Goal: Task Accomplishment & Management: Manage account settings

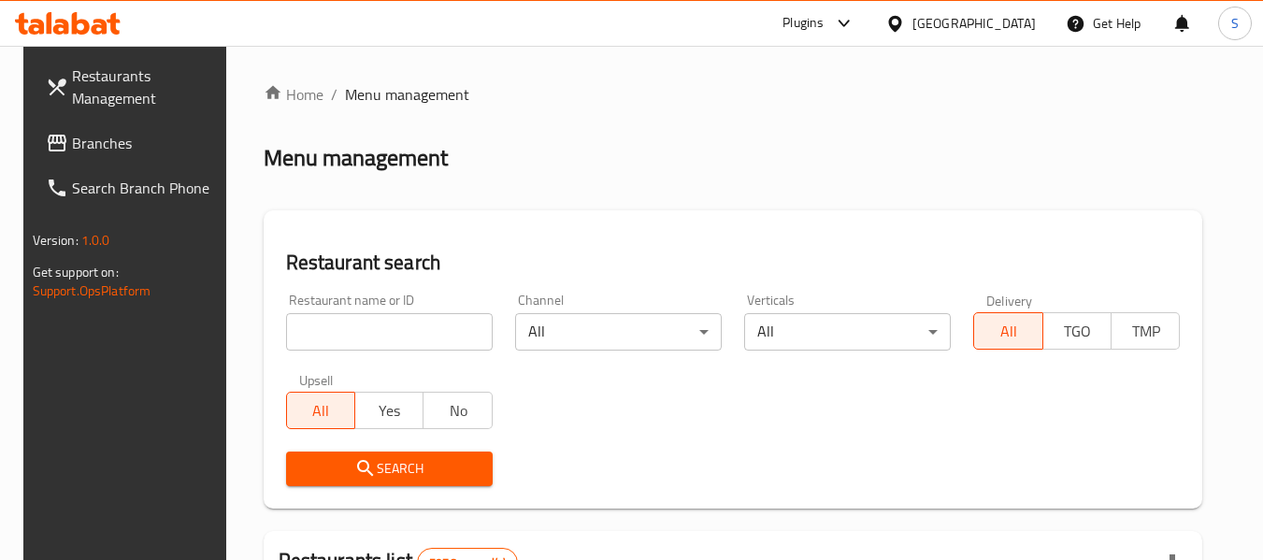
click at [383, 319] on input "search" at bounding box center [389, 331] width 207 height 37
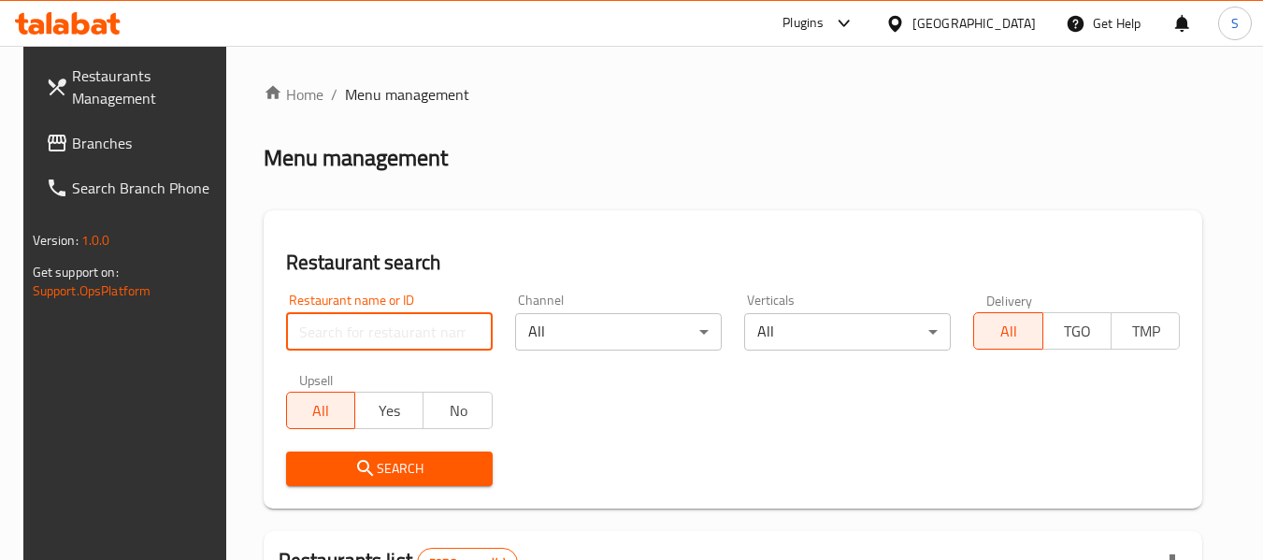
paste input "705193"
type input "705193"
click button "Search" at bounding box center [389, 469] width 207 height 35
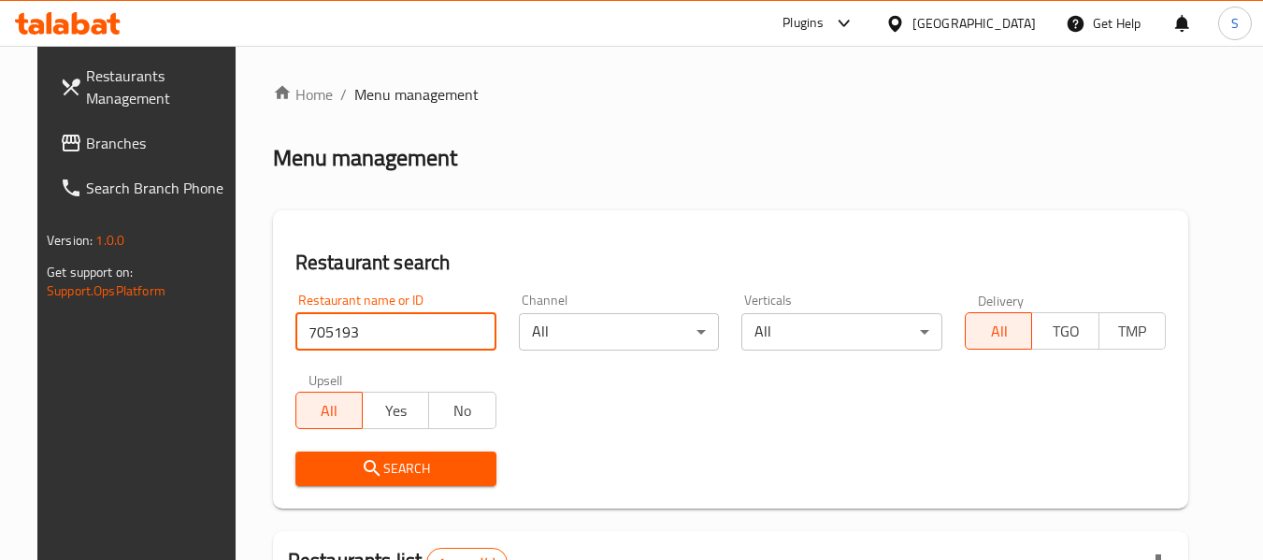
scroll to position [251, 0]
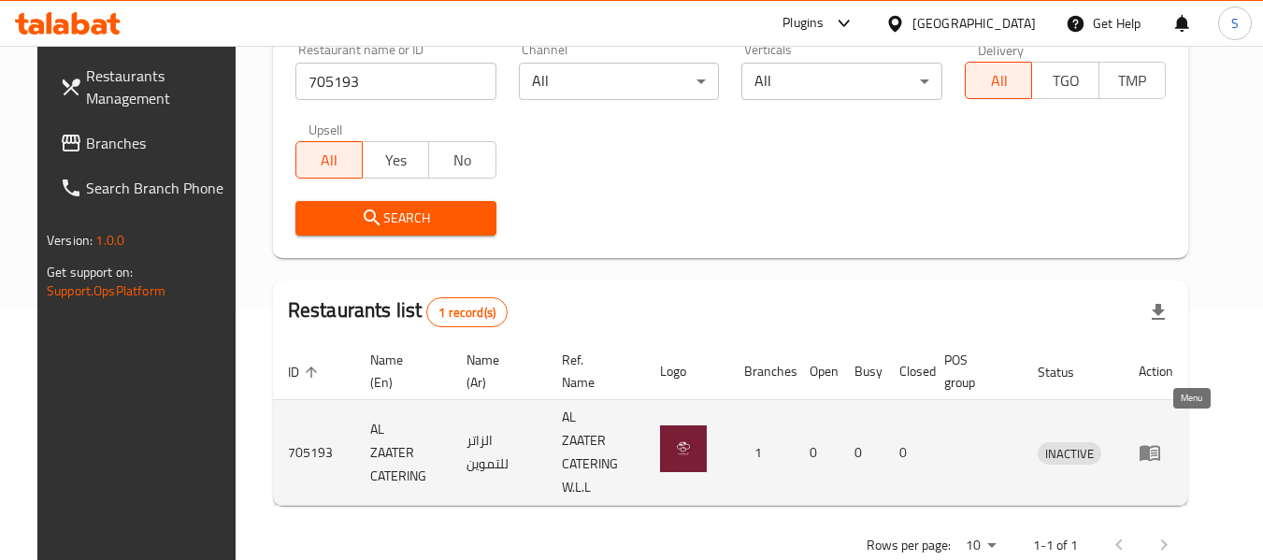
click at [1158, 450] on icon "enhanced table" at bounding box center [1154, 453] width 7 height 7
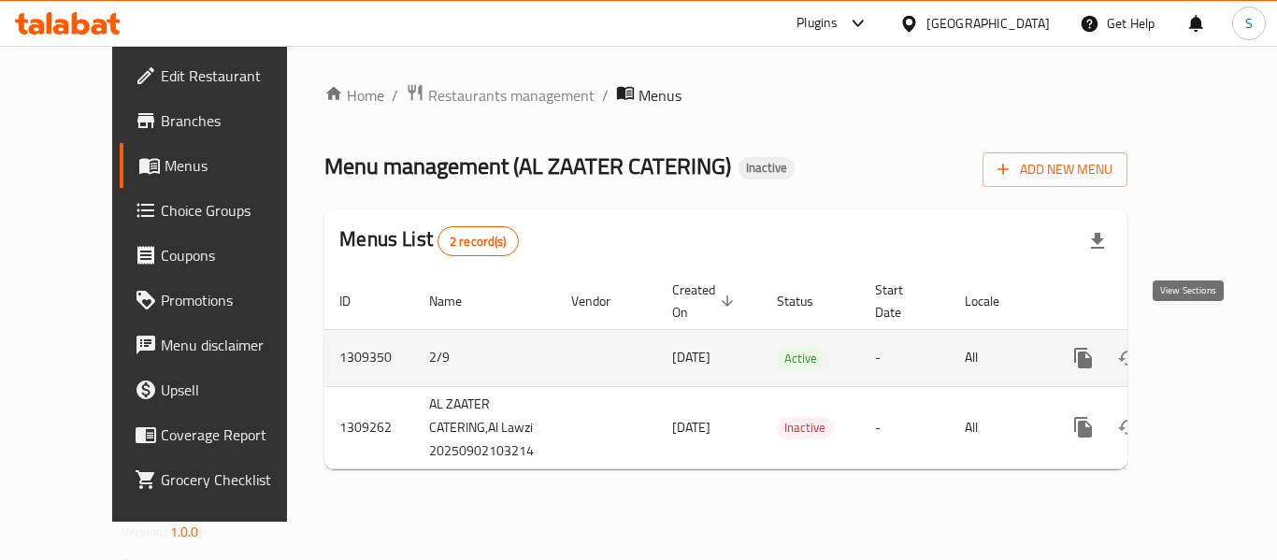
click at [1210, 350] on icon "enhanced table" at bounding box center [1218, 358] width 17 height 17
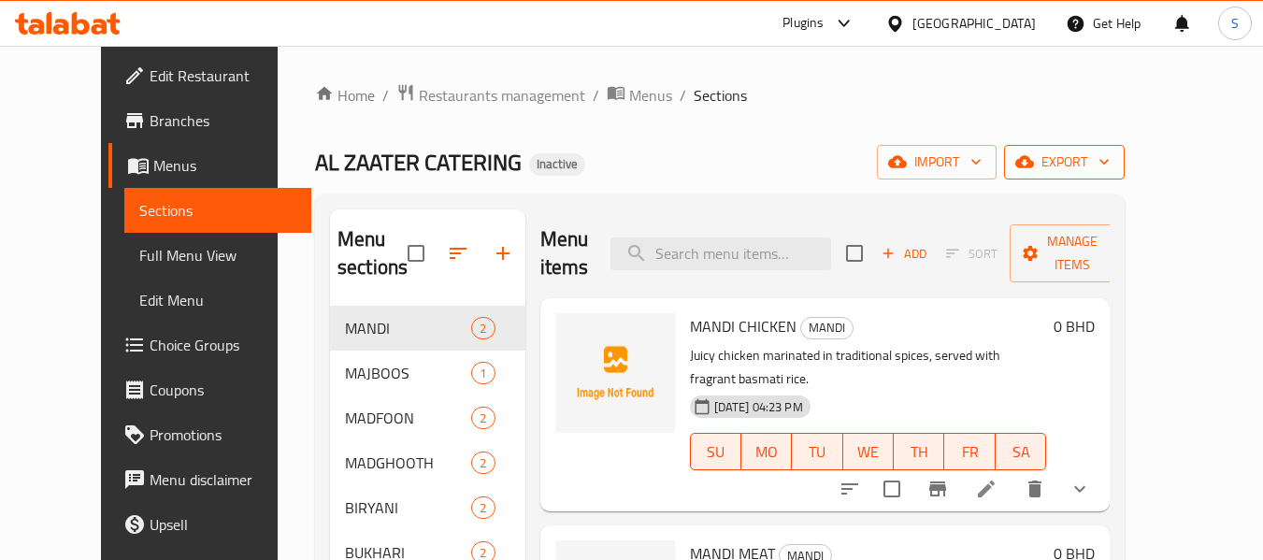
click at [1110, 156] on span "export" at bounding box center [1064, 162] width 91 height 23
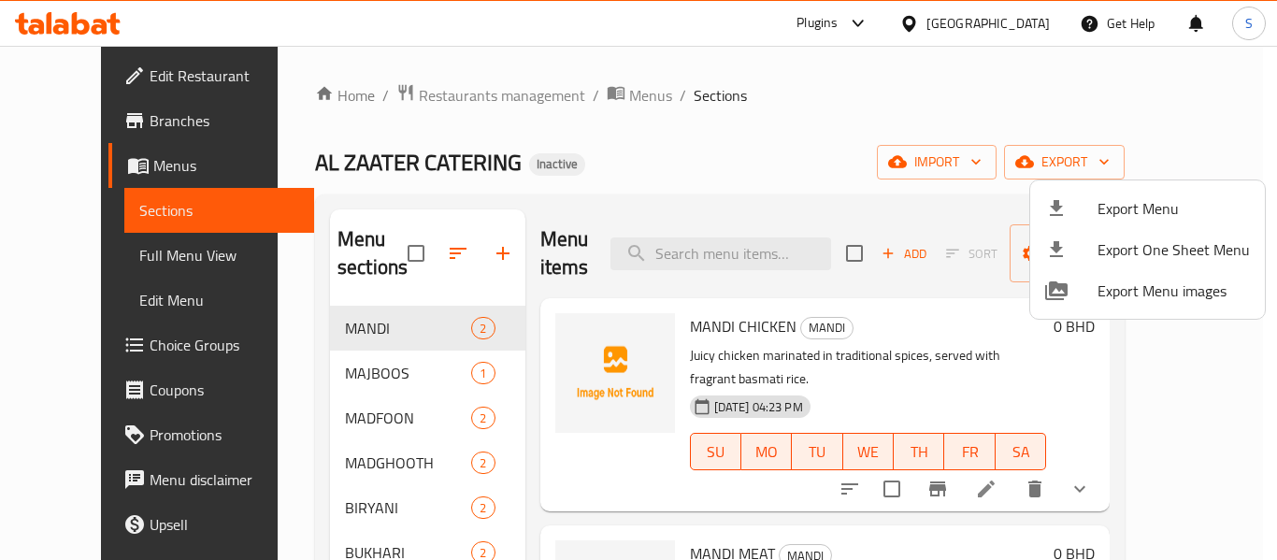
click at [1122, 192] on li "Export Menu" at bounding box center [1147, 208] width 235 height 41
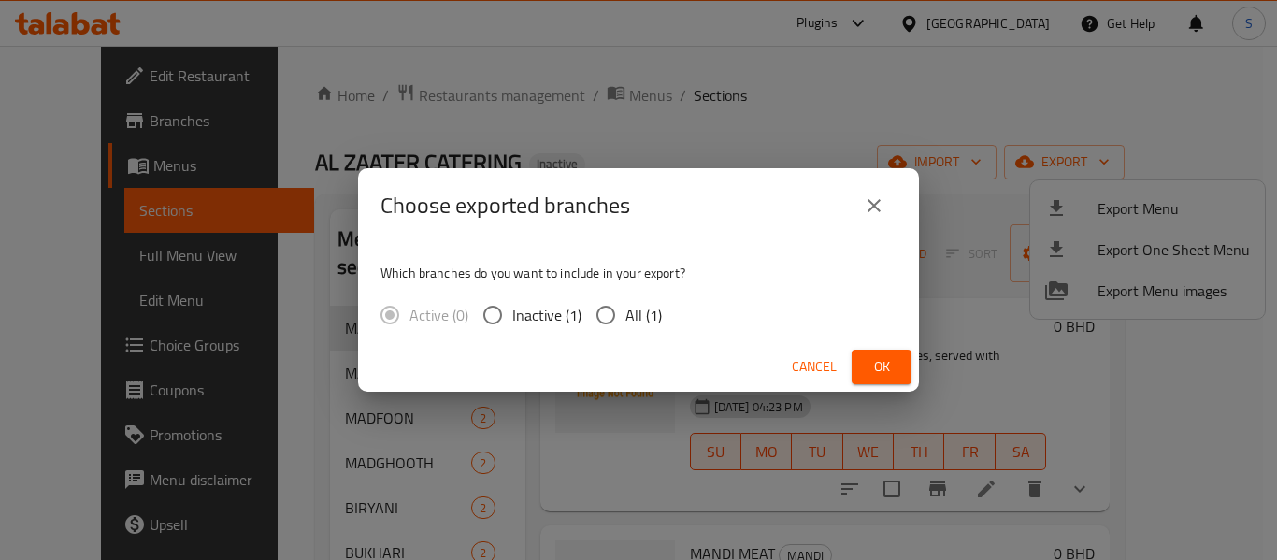
click at [638, 310] on span "All (1)" at bounding box center [644, 315] width 36 height 22
click at [626, 310] on input "All (1)" at bounding box center [605, 314] width 39 height 39
radio input "true"
click at [854, 364] on button "Ok" at bounding box center [882, 367] width 60 height 35
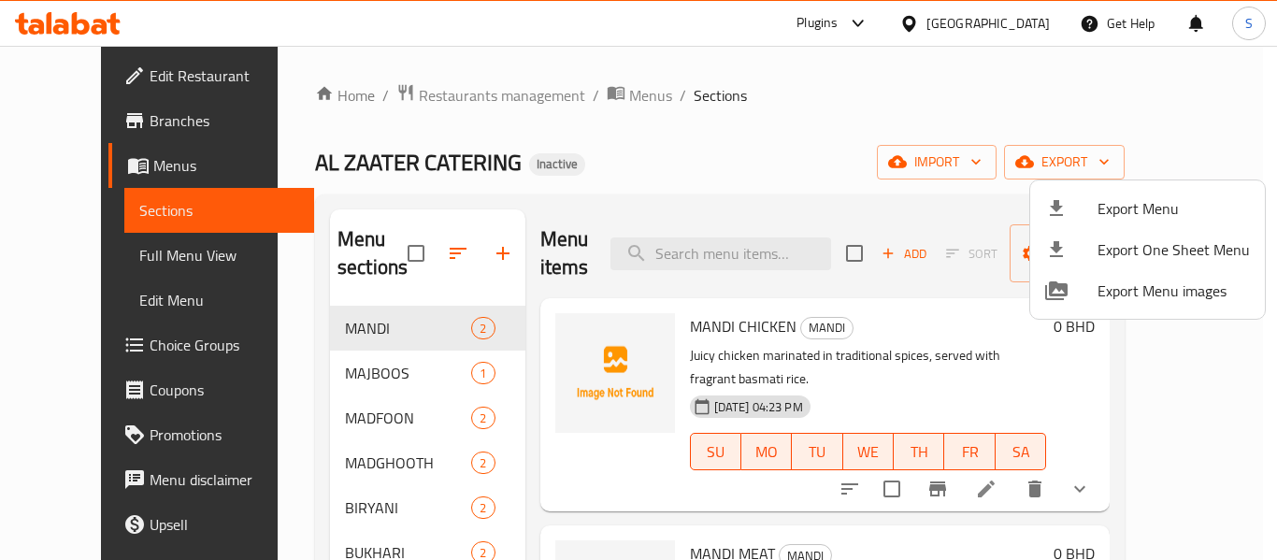
click at [623, 127] on div at bounding box center [638, 280] width 1277 height 560
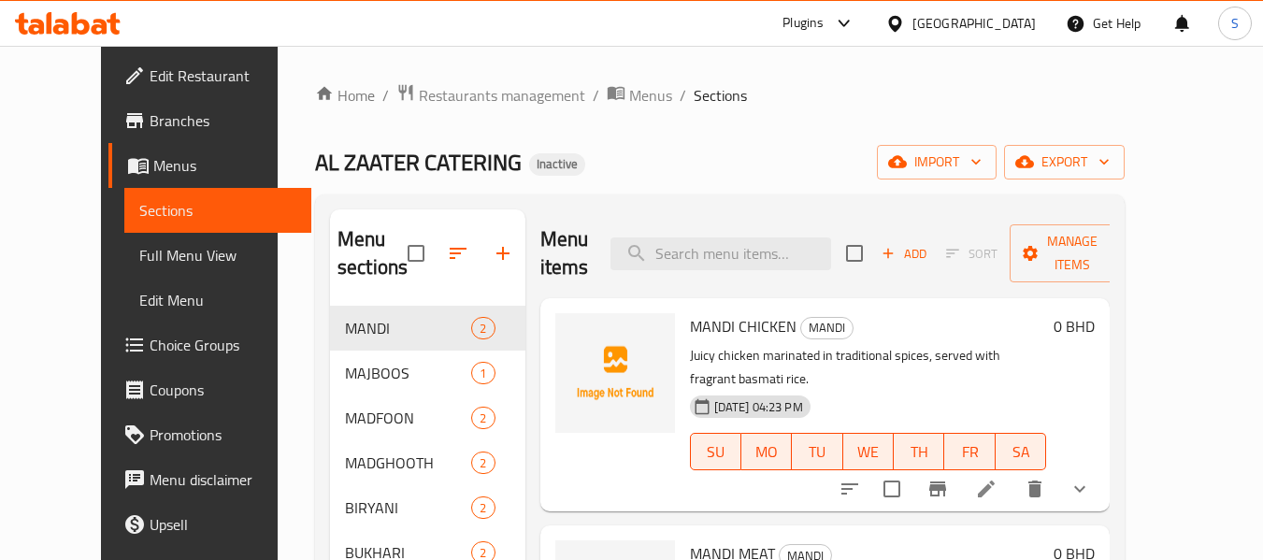
drag, startPoint x: 140, startPoint y: 79, endPoint x: 175, endPoint y: 74, distance: 34.9
click at [150, 79] on span "Edit Restaurant" at bounding box center [224, 76] width 148 height 22
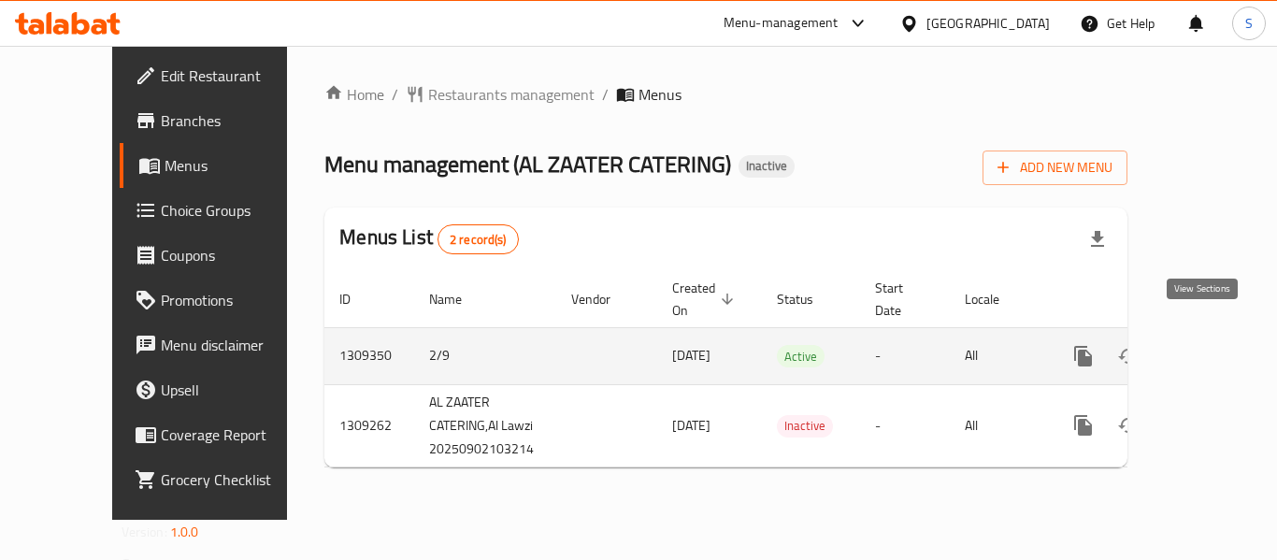
click at [1207, 345] on icon "enhanced table" at bounding box center [1218, 356] width 22 height 22
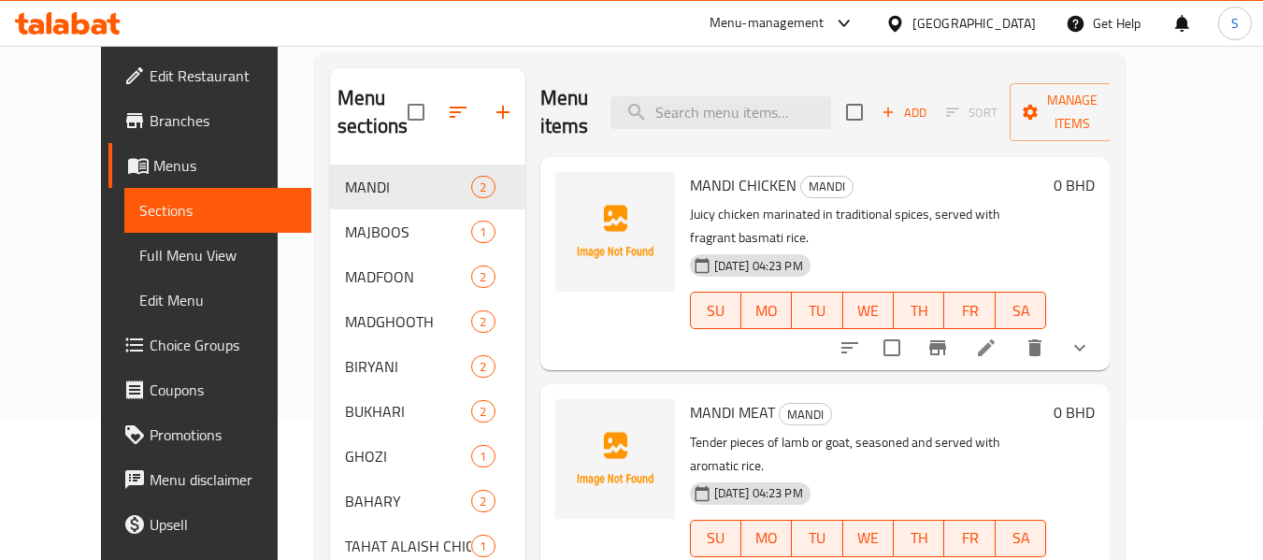
scroll to position [187, 0]
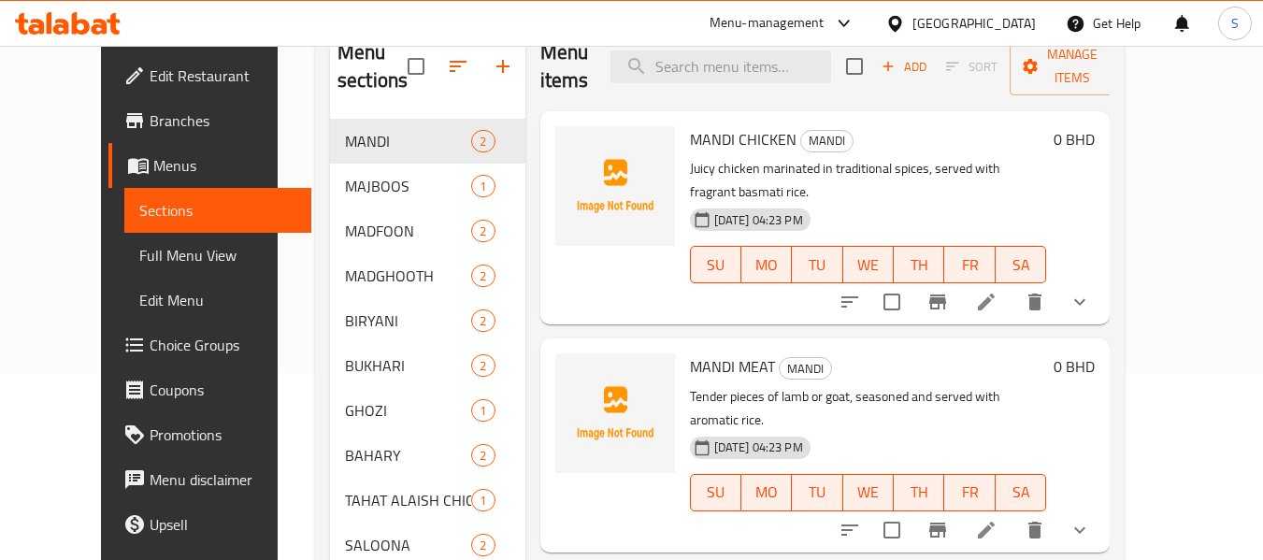
click at [139, 249] on span "Full Menu View" at bounding box center [218, 255] width 158 height 22
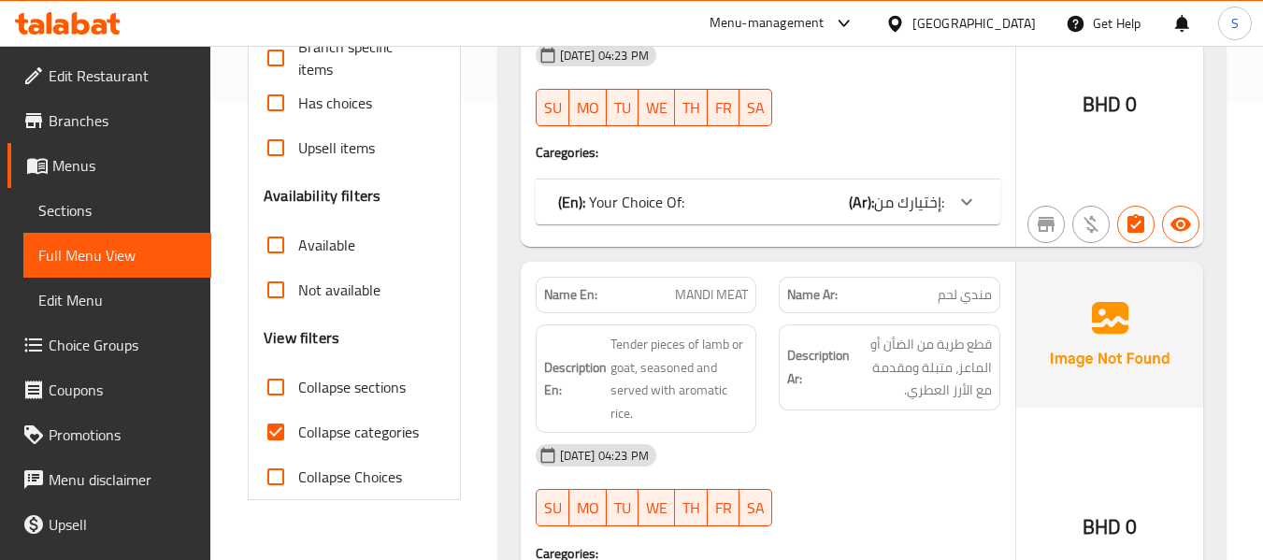
scroll to position [468, 0]
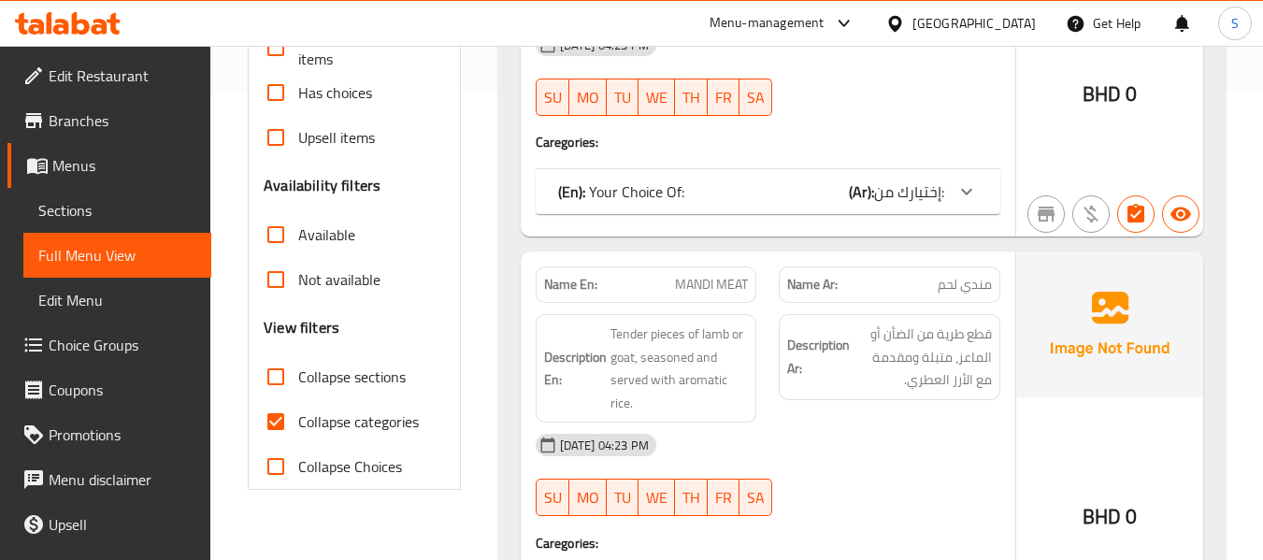
click at [337, 425] on span "Collapse categories" at bounding box center [358, 422] width 121 height 22
click at [298, 425] on input "Collapse categories" at bounding box center [275, 421] width 45 height 45
checkbox input "false"
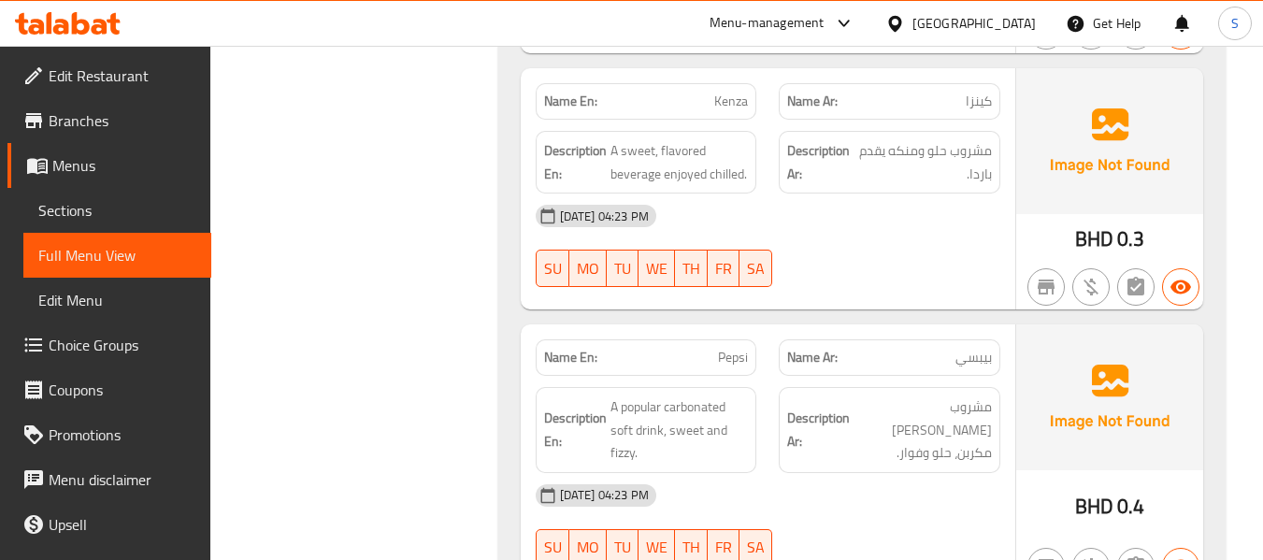
scroll to position [16339, 0]
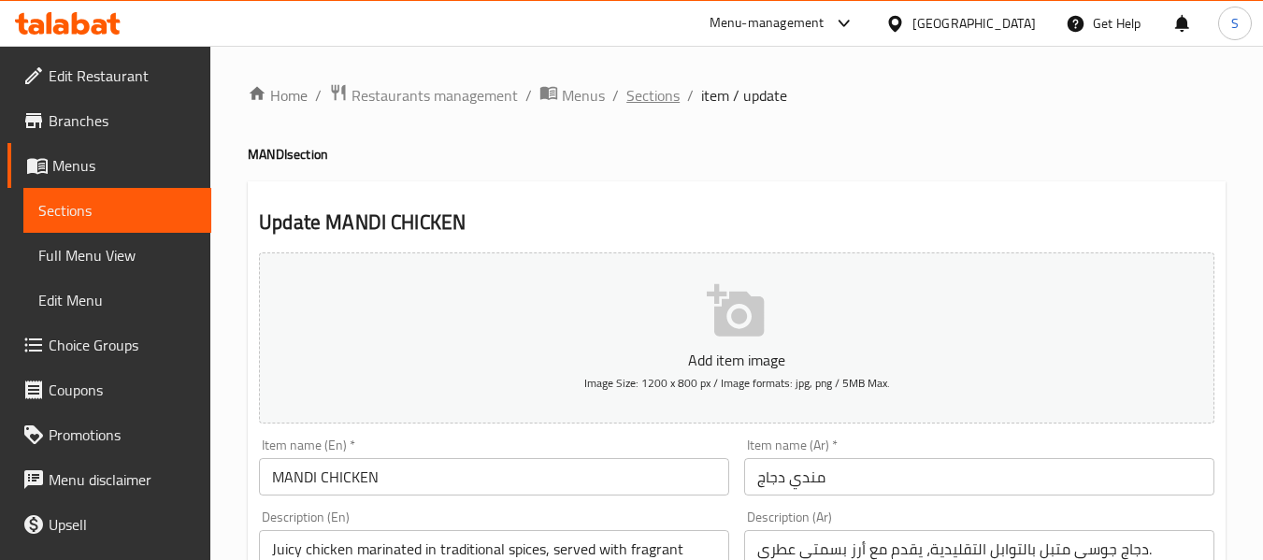
click at [639, 95] on span "Sections" at bounding box center [653, 95] width 53 height 22
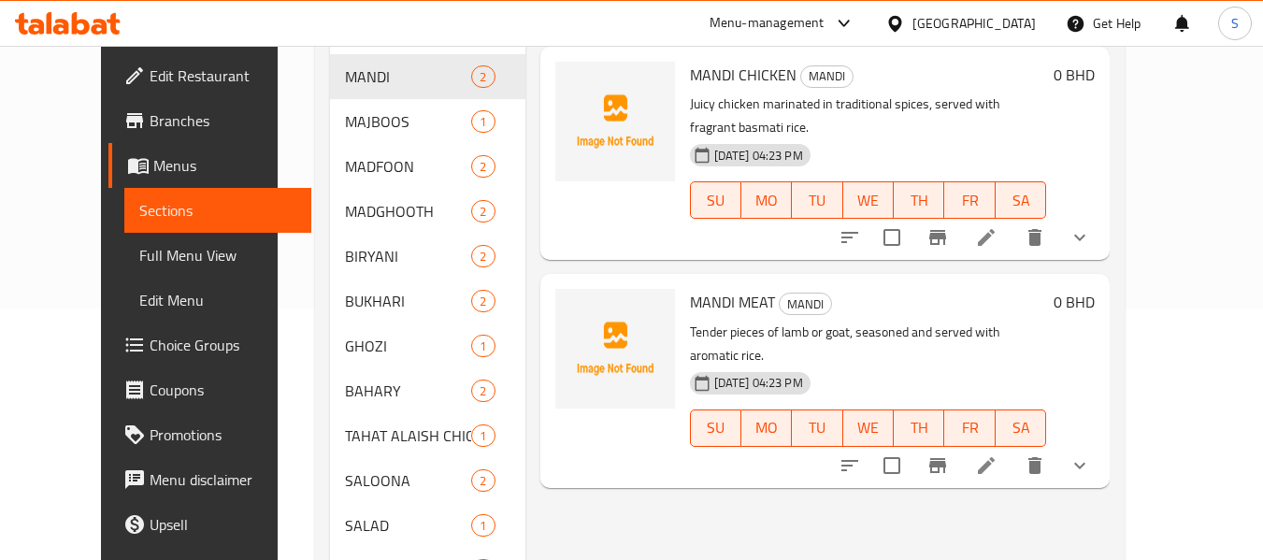
scroll to position [281, 0]
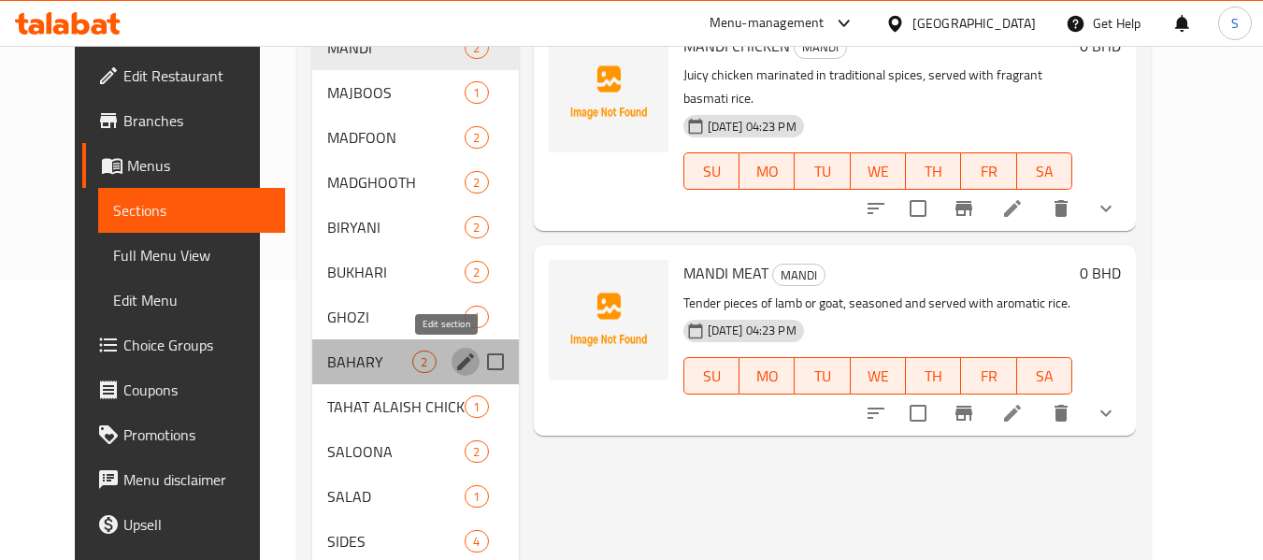
click at [457, 364] on icon "edit" at bounding box center [465, 361] width 17 height 17
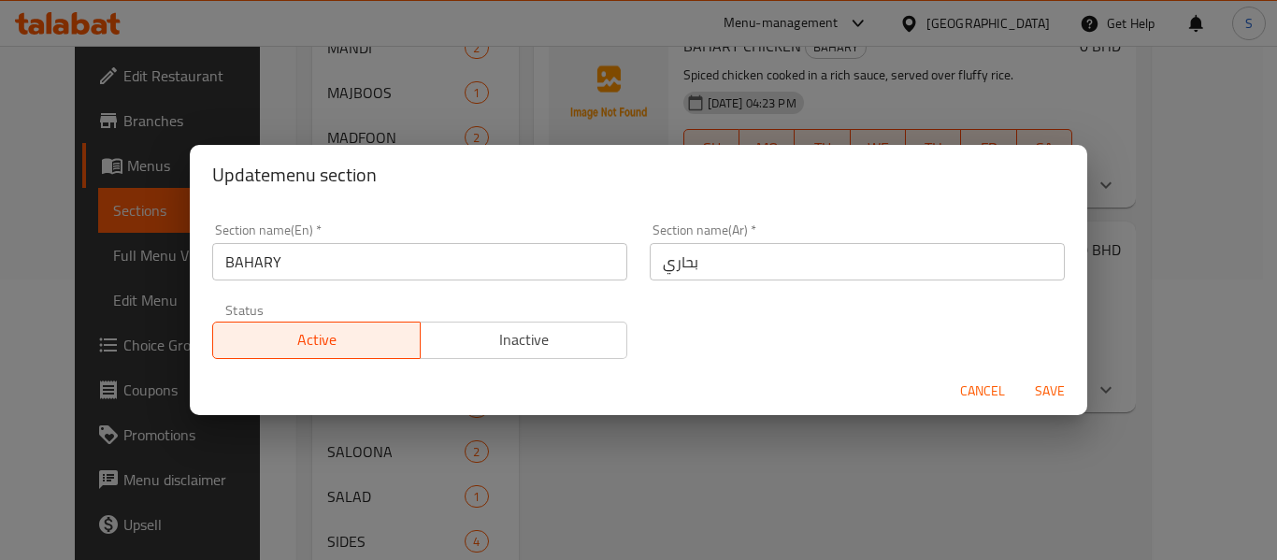
click at [705, 267] on input "بحاري" at bounding box center [857, 261] width 415 height 37
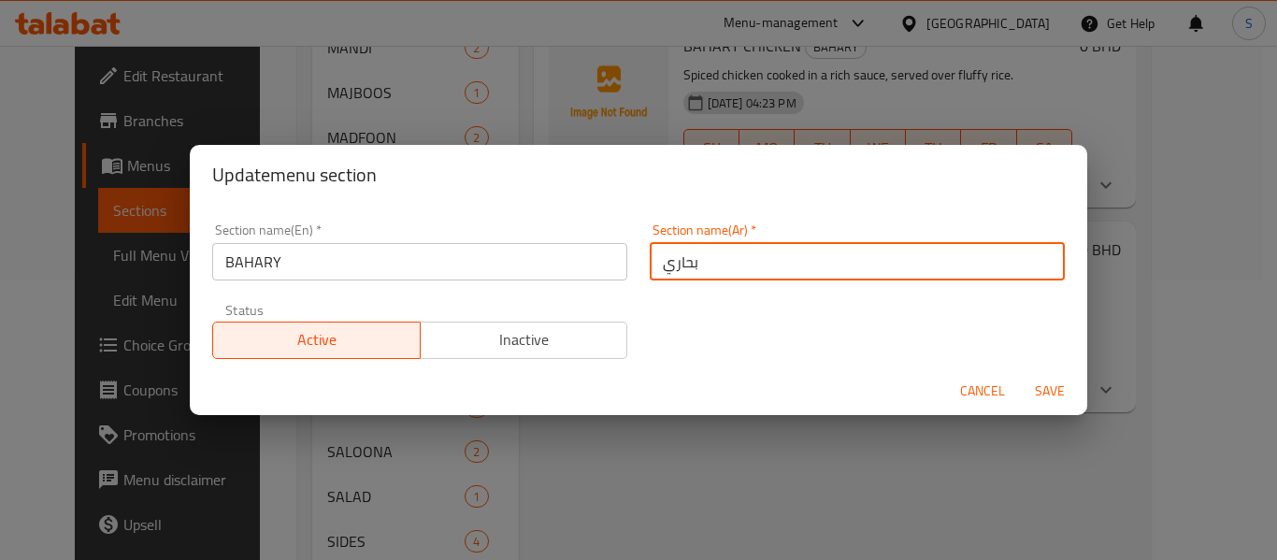
click at [705, 267] on input "بحاري" at bounding box center [857, 261] width 415 height 37
type input "بهاري"
click at [1020, 374] on button "Save" at bounding box center [1050, 391] width 60 height 35
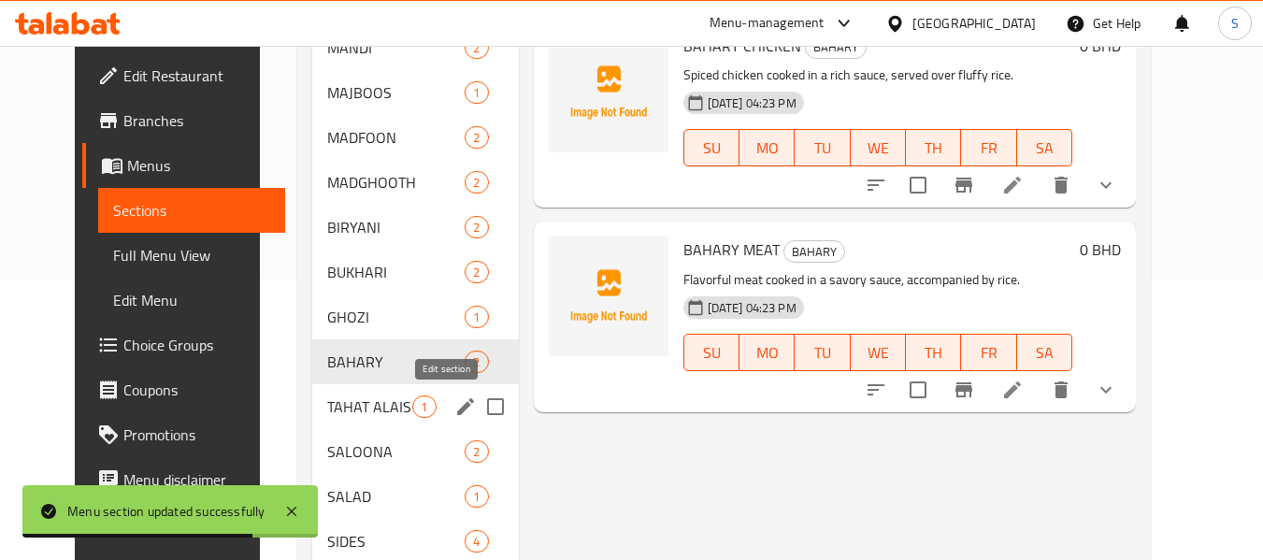
click at [454, 404] on icon "edit" at bounding box center [465, 407] width 22 height 22
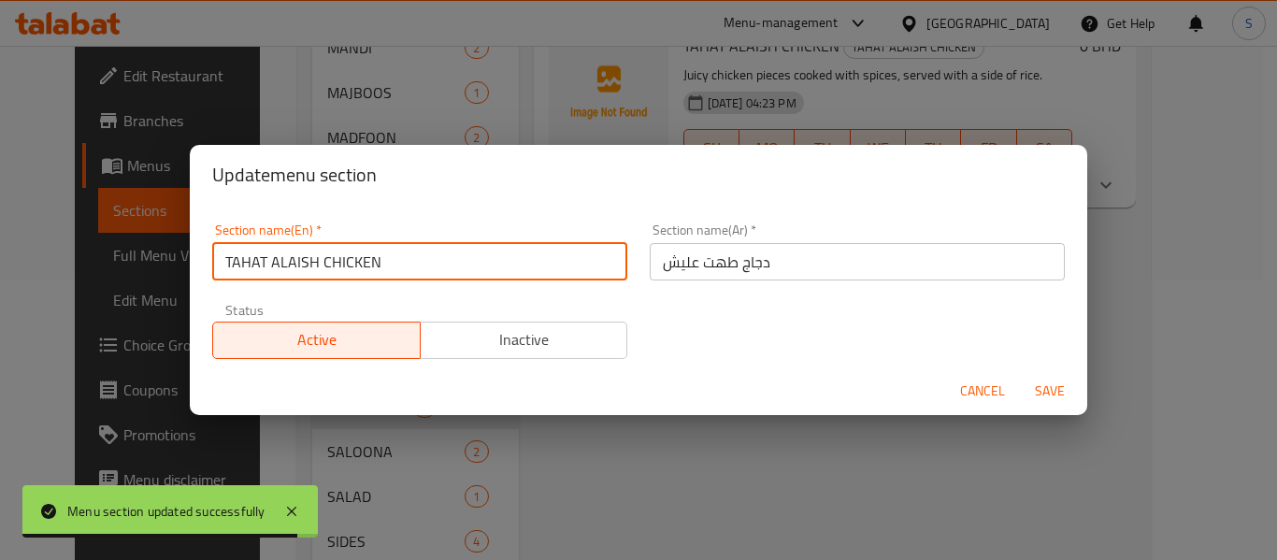
click at [370, 259] on input "TAHAT ALAISH CHICKEN" at bounding box center [419, 261] width 415 height 37
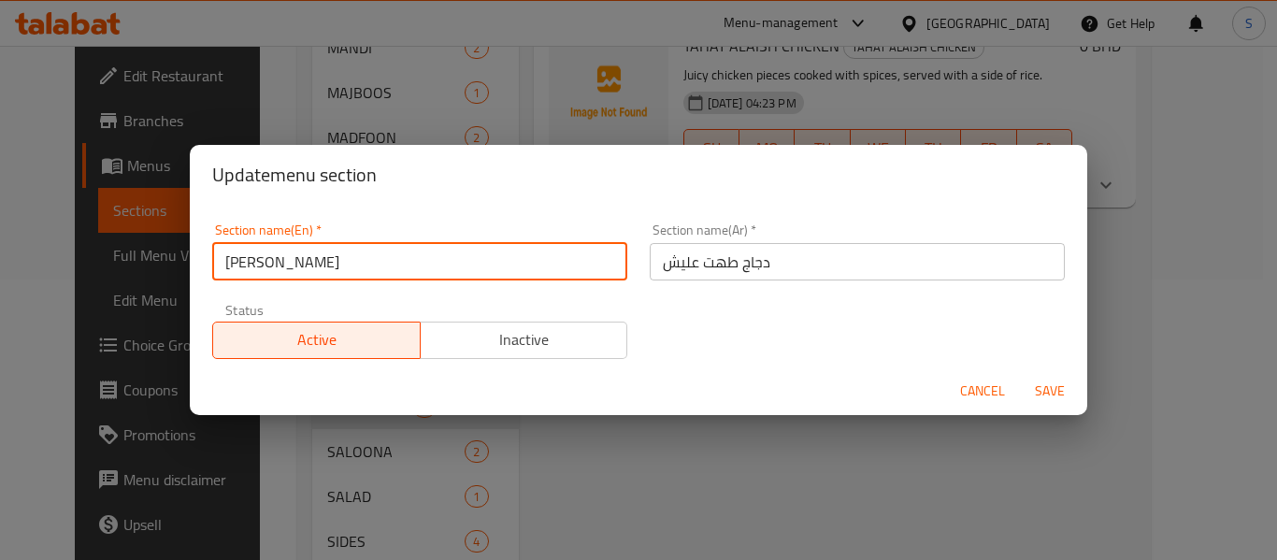
type input "TAHAT ALAISH"
click at [746, 265] on input "دجاج طهت عليش" at bounding box center [857, 261] width 415 height 37
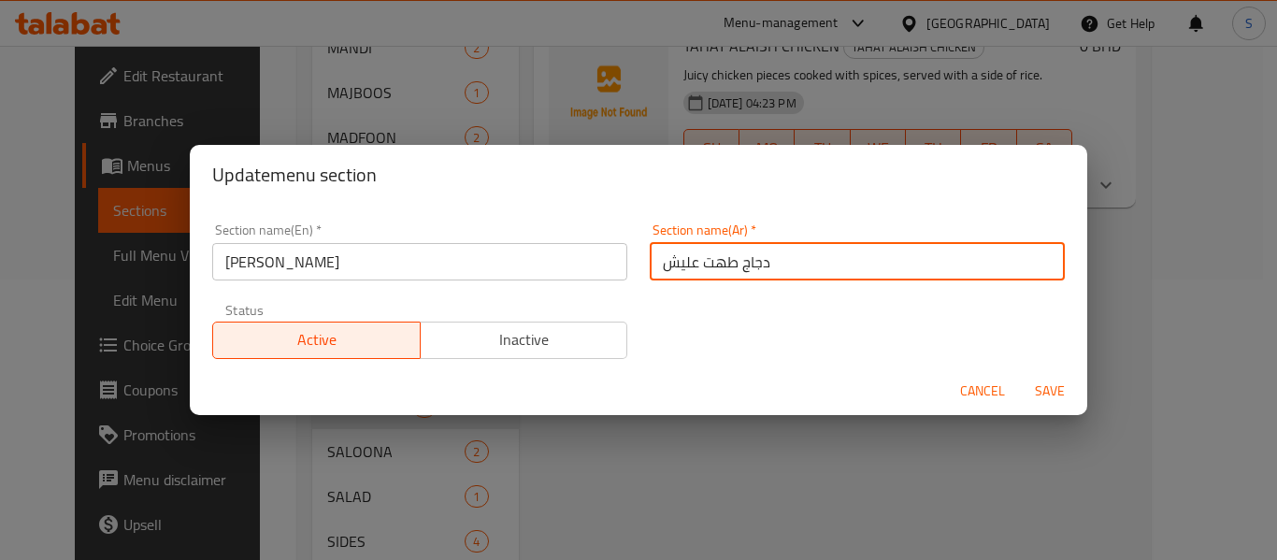
click at [746, 265] on input "دجاج طهت عليش" at bounding box center [857, 261] width 415 height 37
type input "طهت عليش"
click at [1020, 374] on button "Save" at bounding box center [1050, 391] width 60 height 35
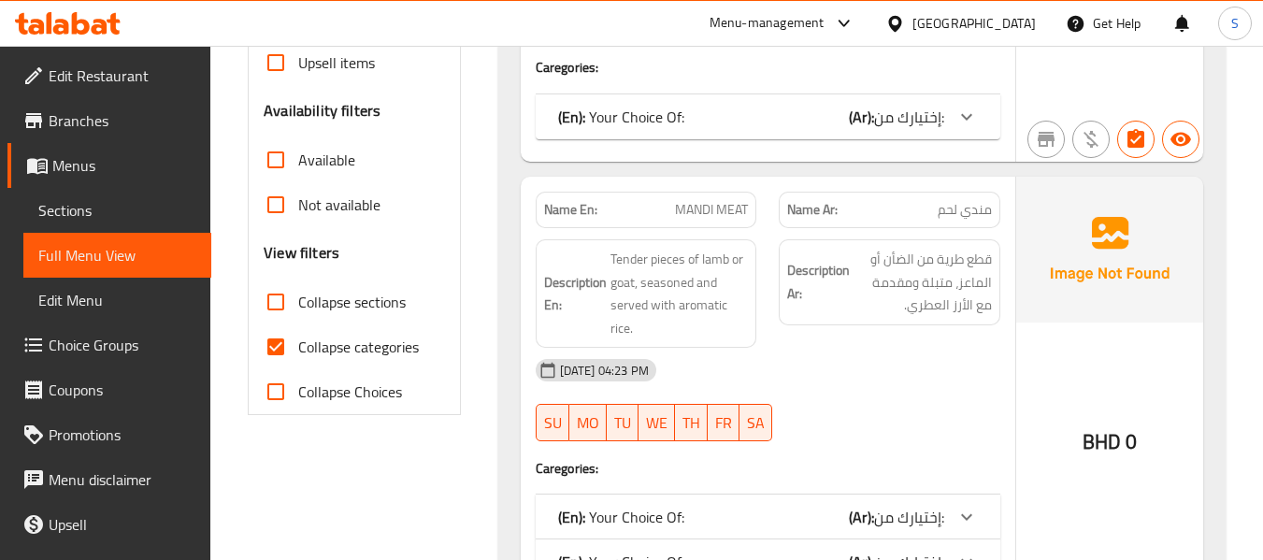
scroll to position [561, 0]
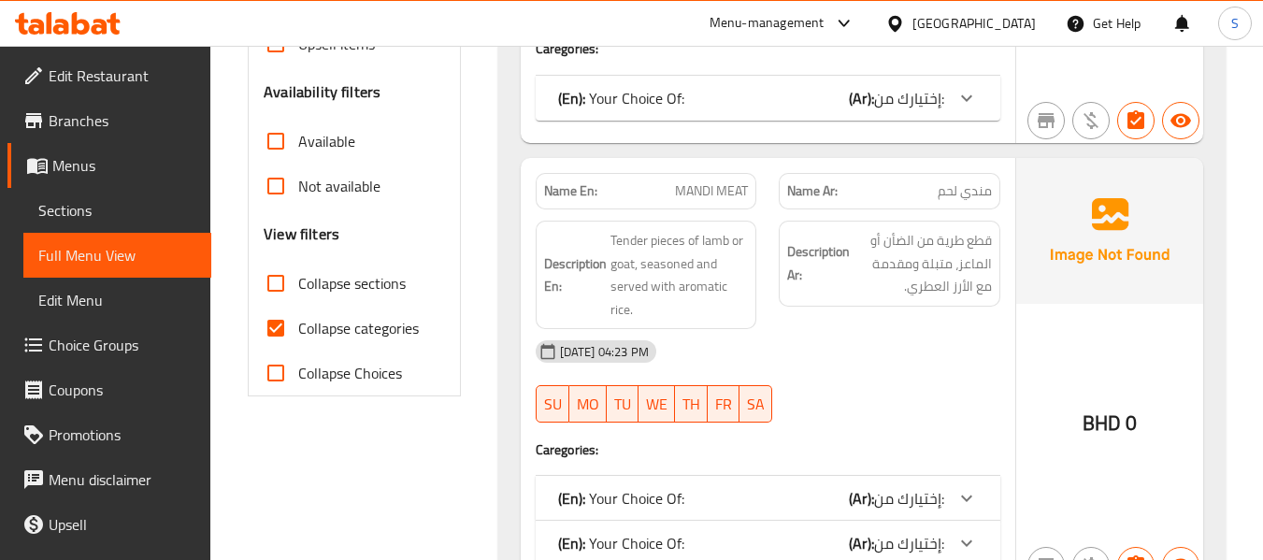
click at [375, 320] on span "Collapse categories" at bounding box center [358, 328] width 121 height 22
click at [298, 320] on input "Collapse categories" at bounding box center [275, 328] width 45 height 45
checkbox input "false"
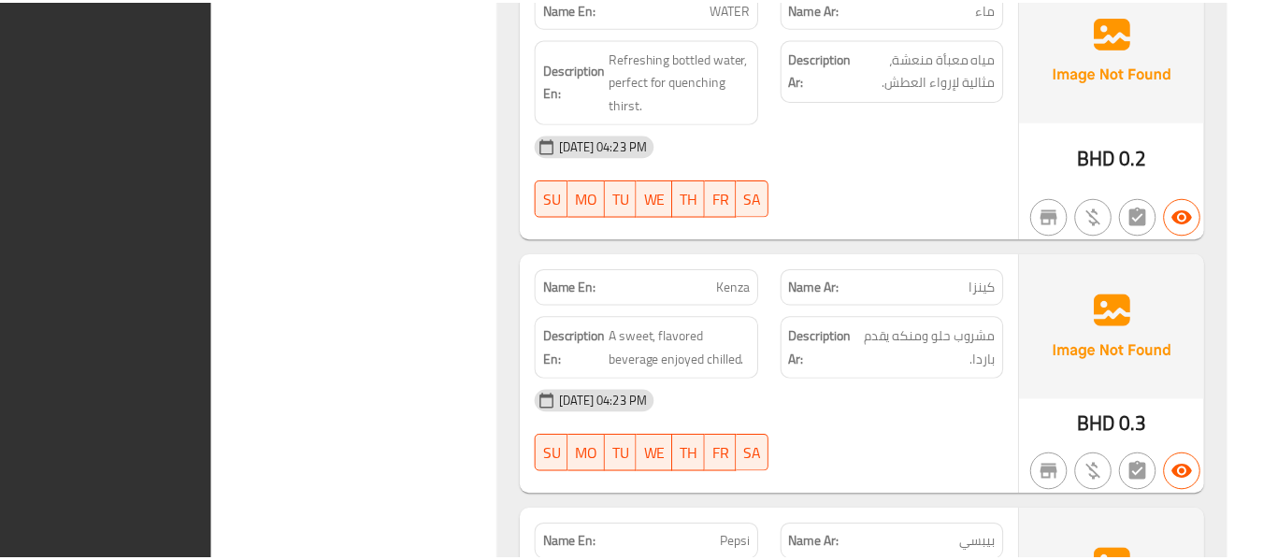
scroll to position [16156, 0]
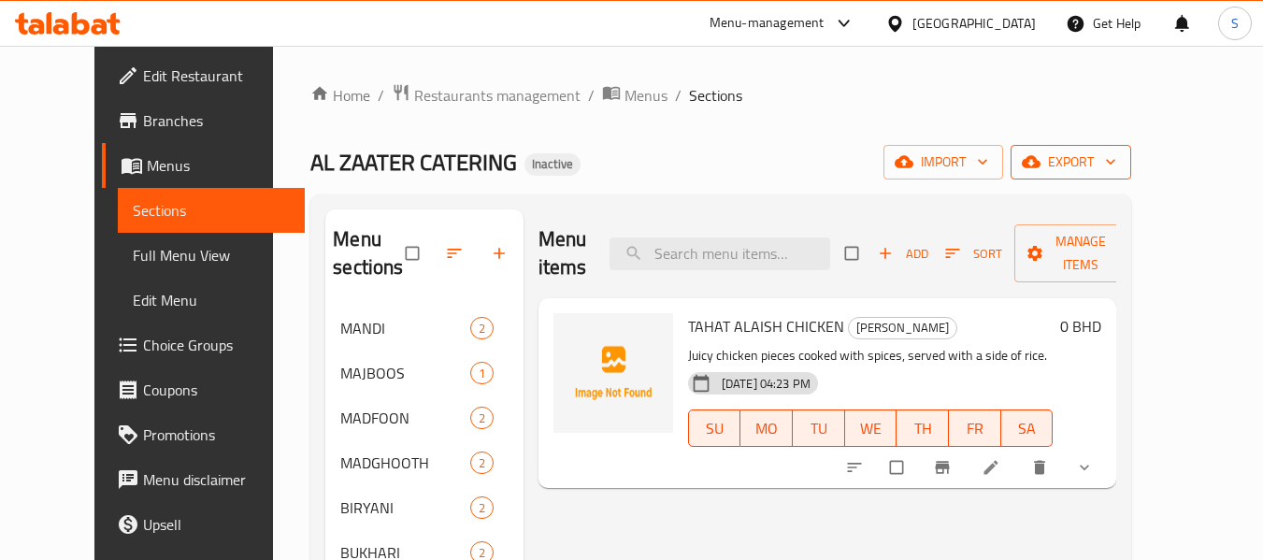
click at [1131, 175] on button "export" at bounding box center [1071, 162] width 121 height 35
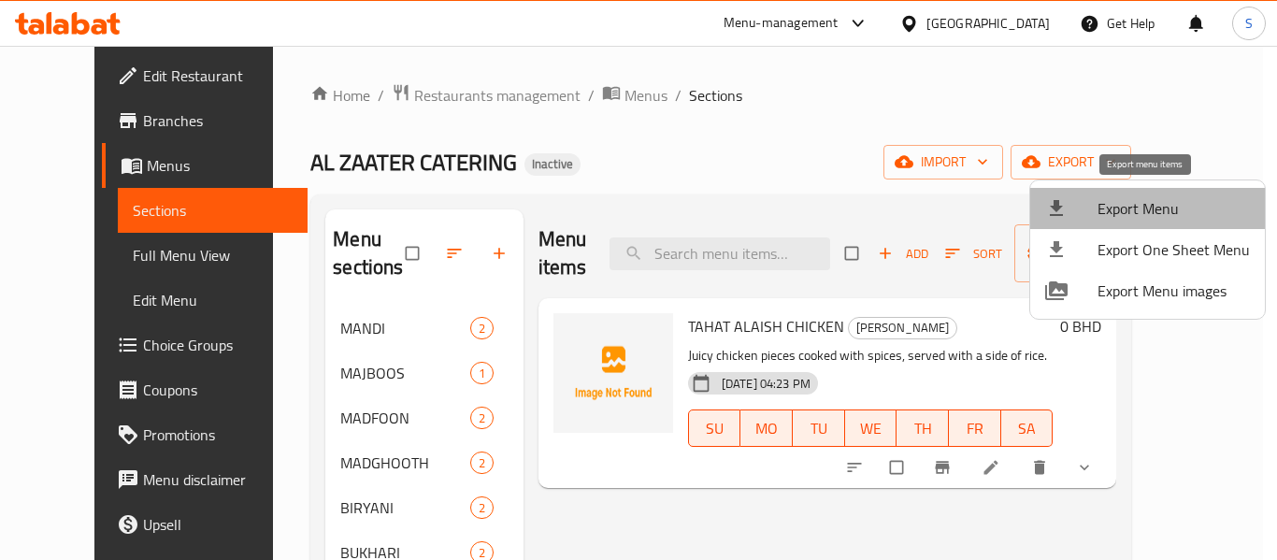
click at [1157, 214] on span "Export Menu" at bounding box center [1174, 208] width 152 height 22
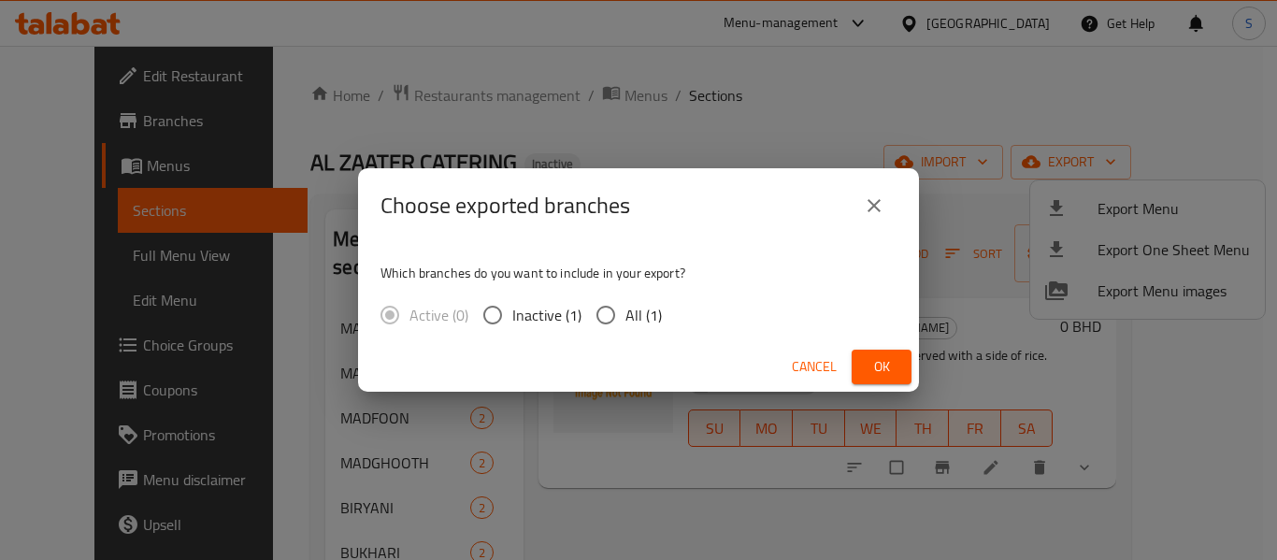
click at [645, 313] on span "All (1)" at bounding box center [644, 315] width 36 height 22
click at [626, 313] on input "All (1)" at bounding box center [605, 314] width 39 height 39
radio input "true"
click at [876, 360] on span "Ok" at bounding box center [882, 366] width 30 height 23
